Goal: Information Seeking & Learning: Learn about a topic

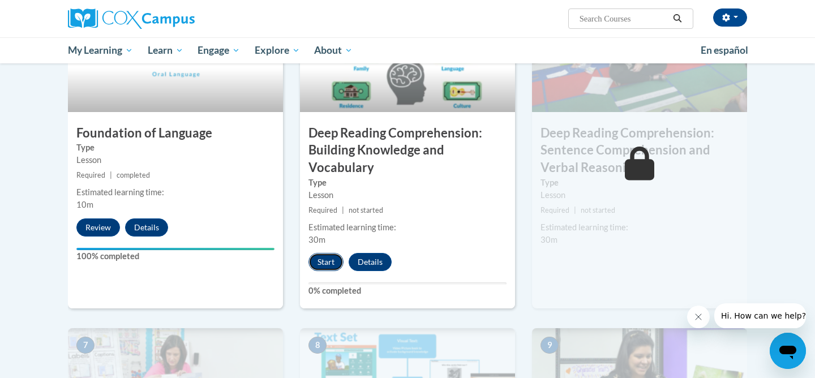
click at [328, 255] on button "Start" at bounding box center [325, 262] width 35 height 18
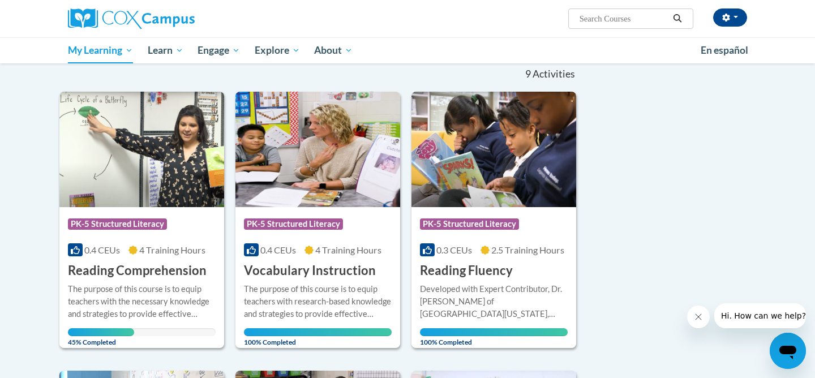
scroll to position [122, 0]
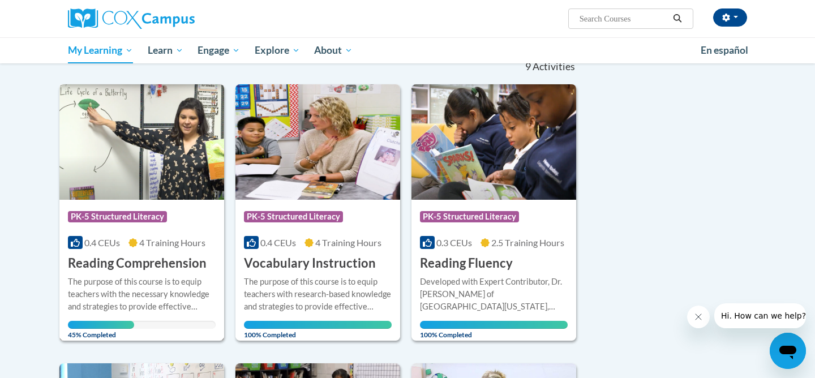
click at [186, 213] on div "Course Category: PK-5 Structured Literacy" at bounding box center [142, 217] width 148 height 25
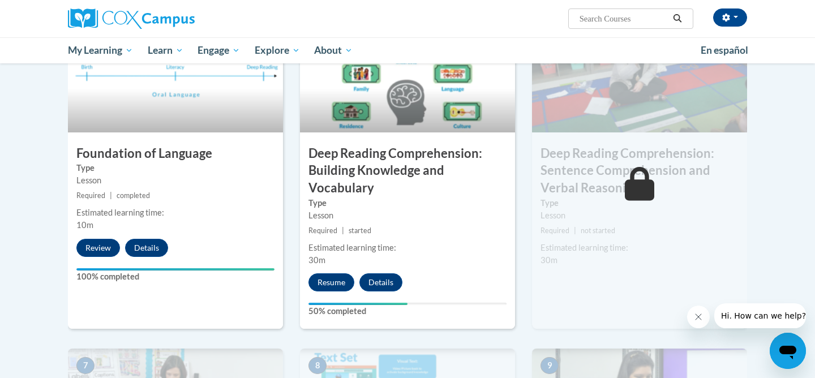
scroll to position [574, 0]
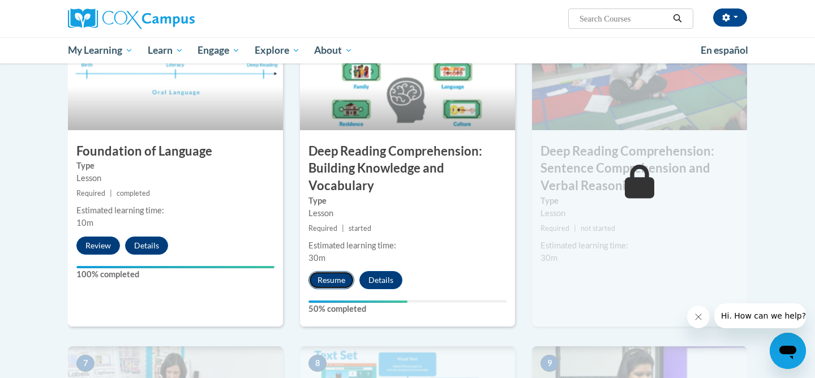
click at [325, 282] on button "Resume" at bounding box center [331, 280] width 46 height 18
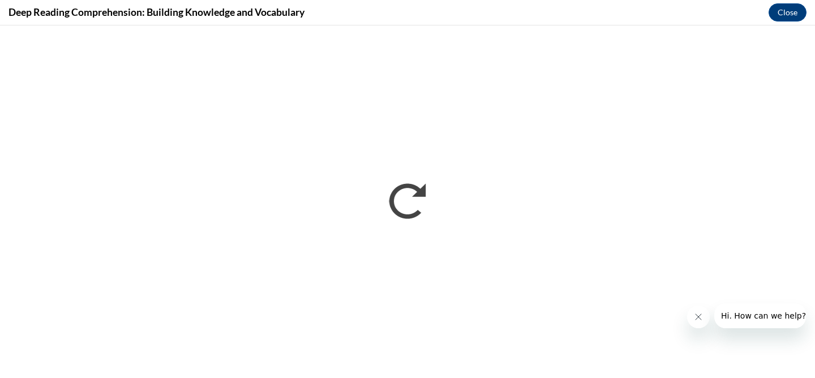
scroll to position [0, 0]
click at [792, 9] on button "Close" at bounding box center [787, 12] width 38 height 18
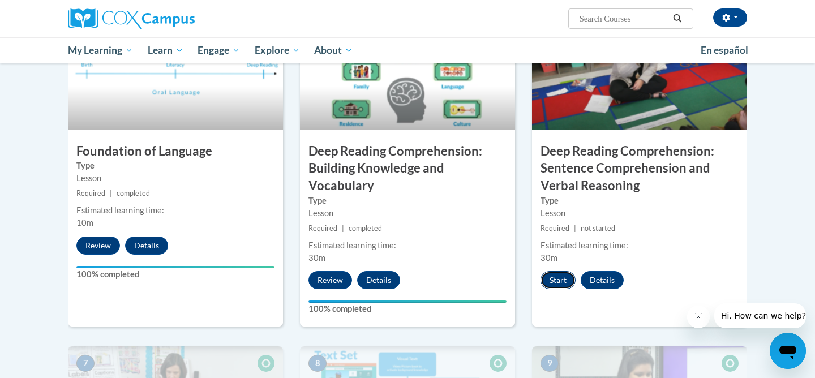
click at [564, 282] on button "Start" at bounding box center [557, 280] width 35 height 18
